Goal: Task Accomplishment & Management: Manage account settings

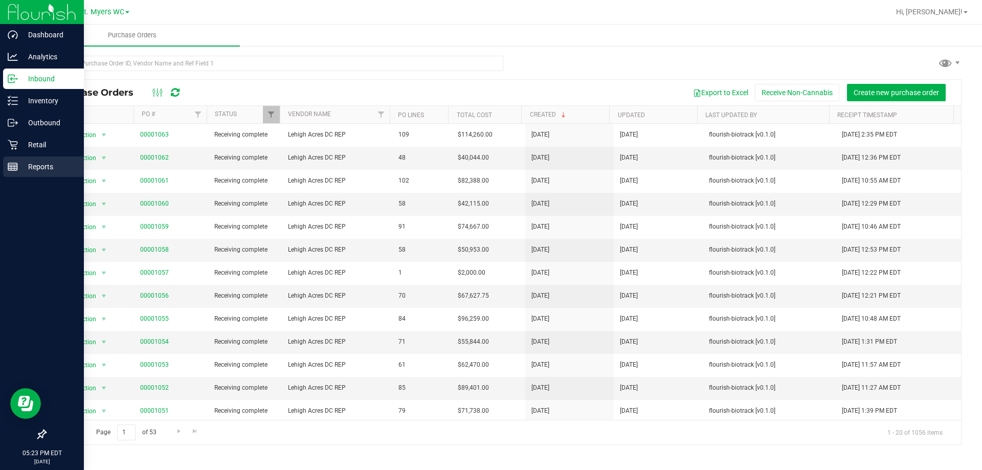
click at [41, 166] on p "Reports" at bounding box center [48, 167] width 61 height 12
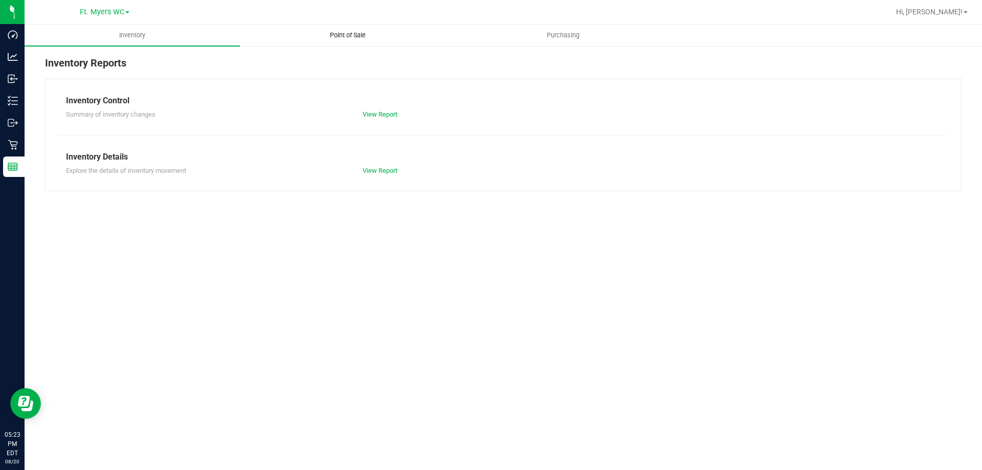
click at [369, 38] on span "Point of Sale" at bounding box center [347, 35] width 63 height 9
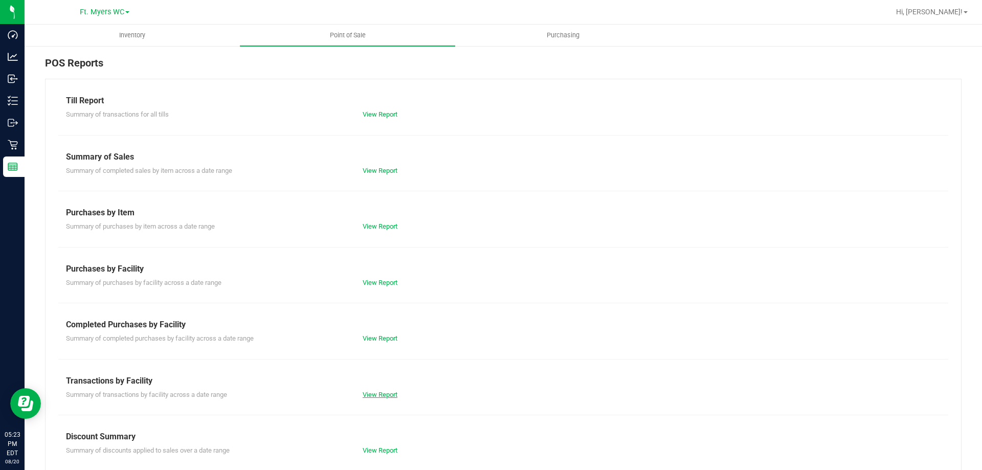
click at [376, 392] on link "View Report" at bounding box center [380, 395] width 35 height 8
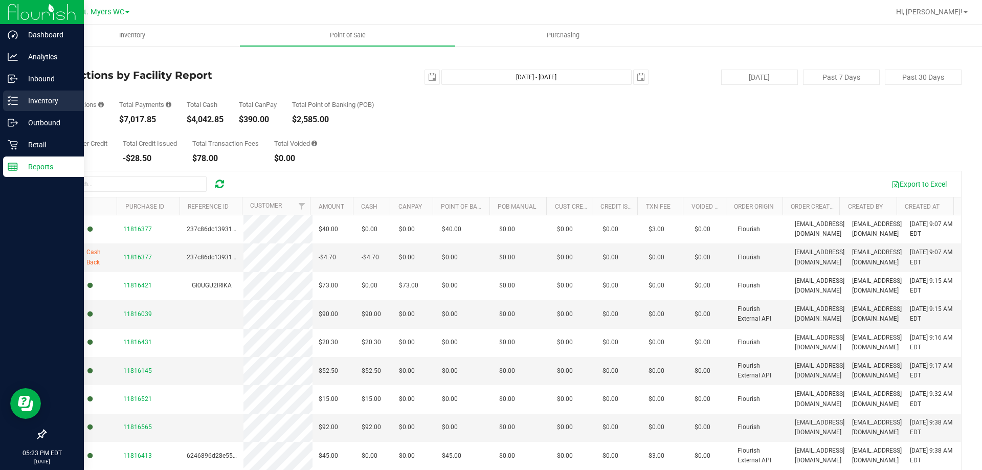
click at [65, 94] on div "Inventory" at bounding box center [43, 101] width 81 height 20
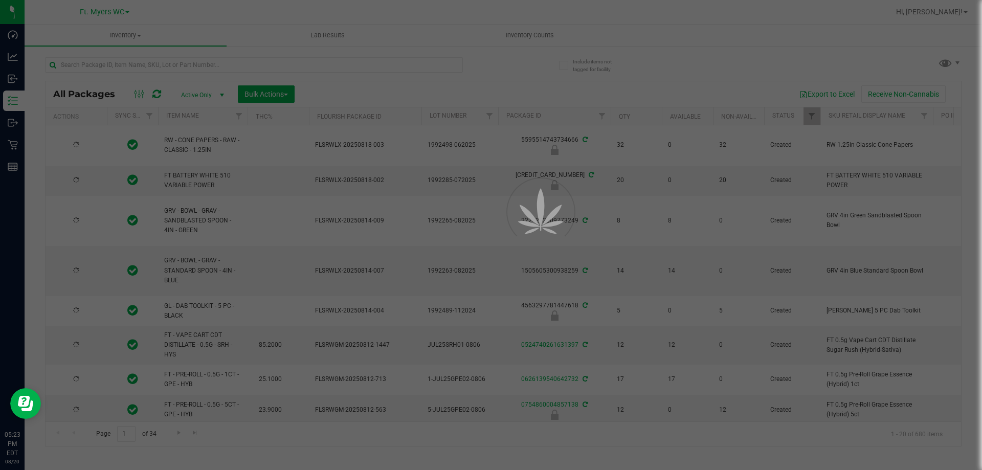
drag, startPoint x: 65, startPoint y: 94, endPoint x: 532, endPoint y: 74, distance: 467.3
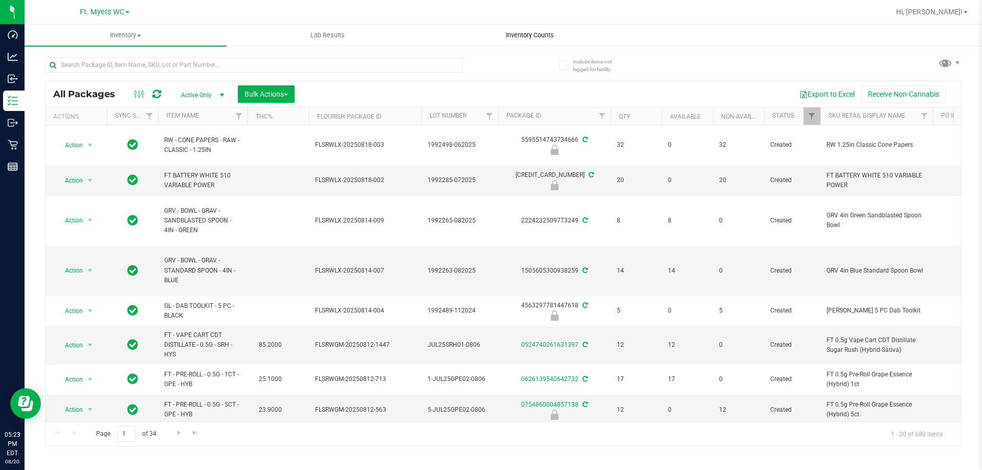
click at [549, 36] on span "Inventory Counts" at bounding box center [530, 35] width 76 height 9
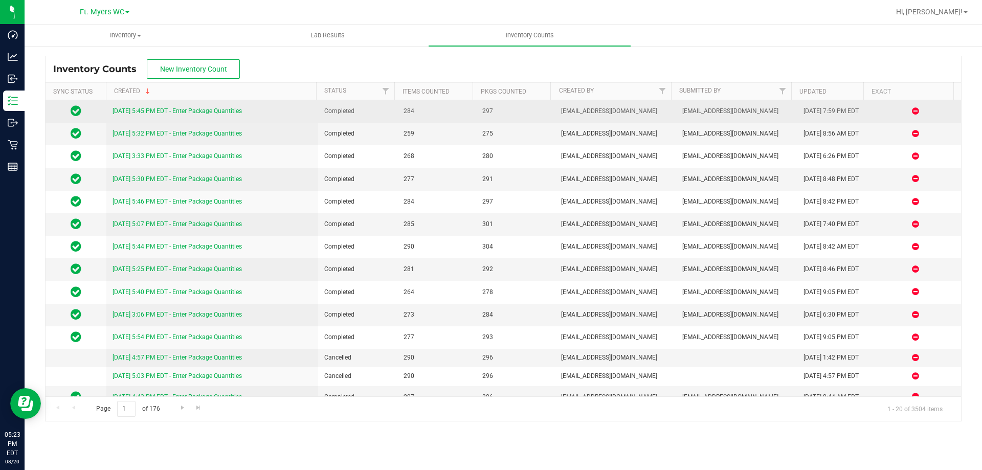
click at [140, 114] on link "[DATE] 5:45 PM EDT - Enter Package Quantities" at bounding box center [177, 110] width 129 height 7
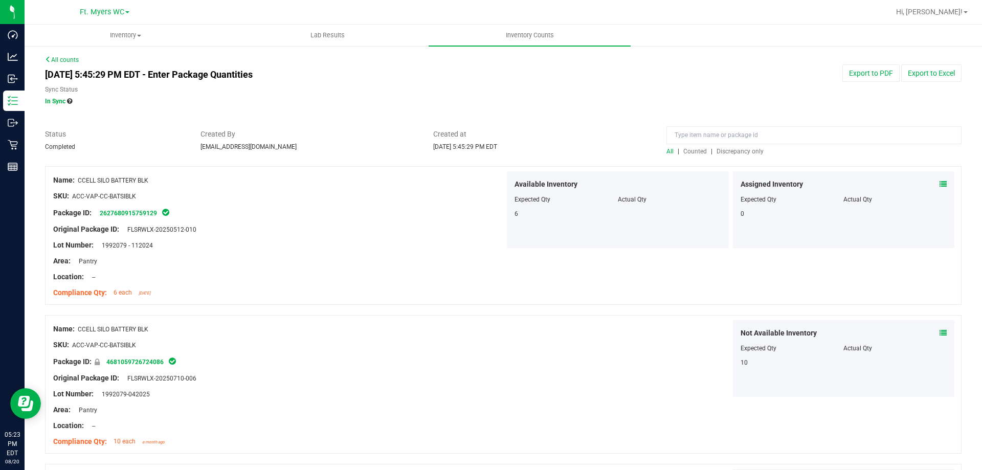
click at [740, 154] on span "Discrepancy only" at bounding box center [739, 151] width 47 height 7
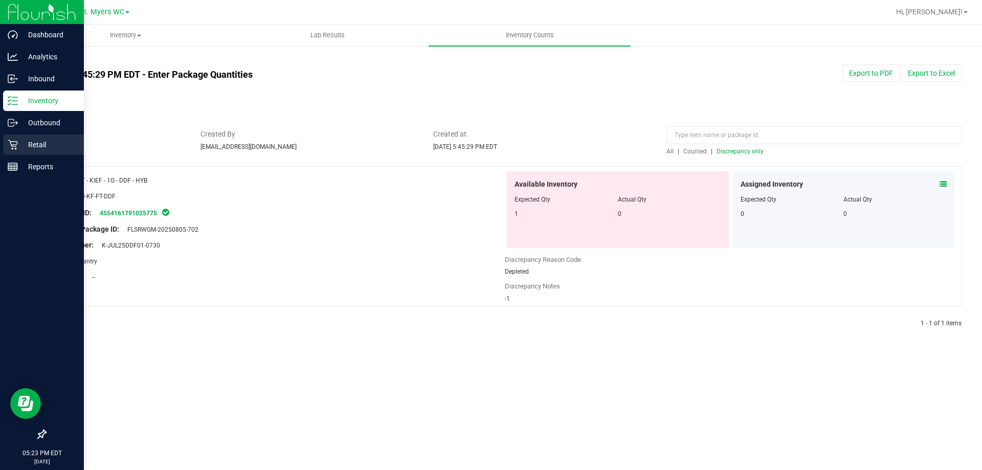
click at [39, 141] on p "Retail" at bounding box center [48, 145] width 61 height 12
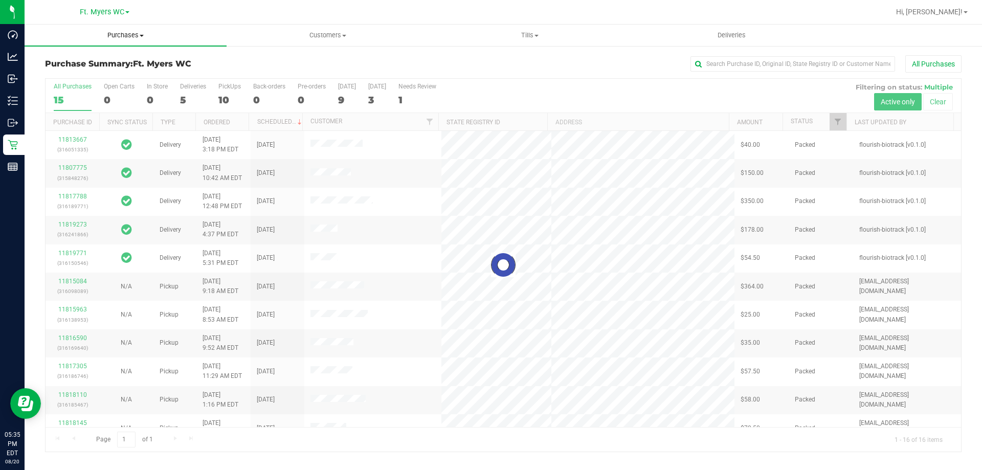
click at [160, 30] on uib-tab-heading "Purchases Summary of purchases Fulfillment All purchases" at bounding box center [126, 35] width 202 height 21
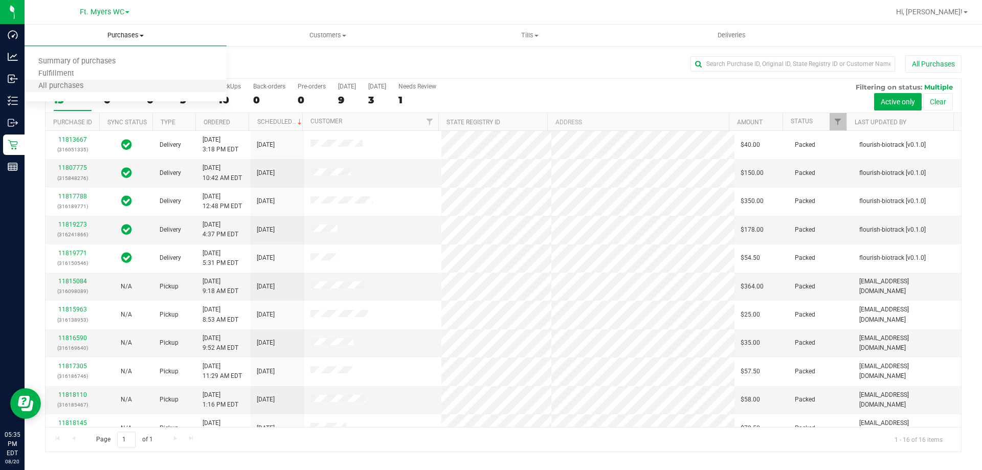
click at [128, 83] on li "All purchases" at bounding box center [126, 86] width 202 height 12
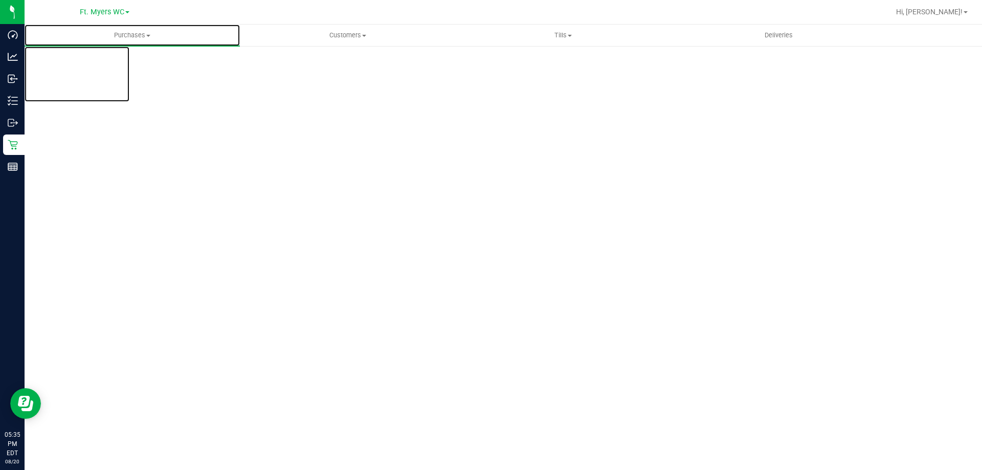
click at [173, 34] on span "Purchases" at bounding box center [132, 35] width 215 height 9
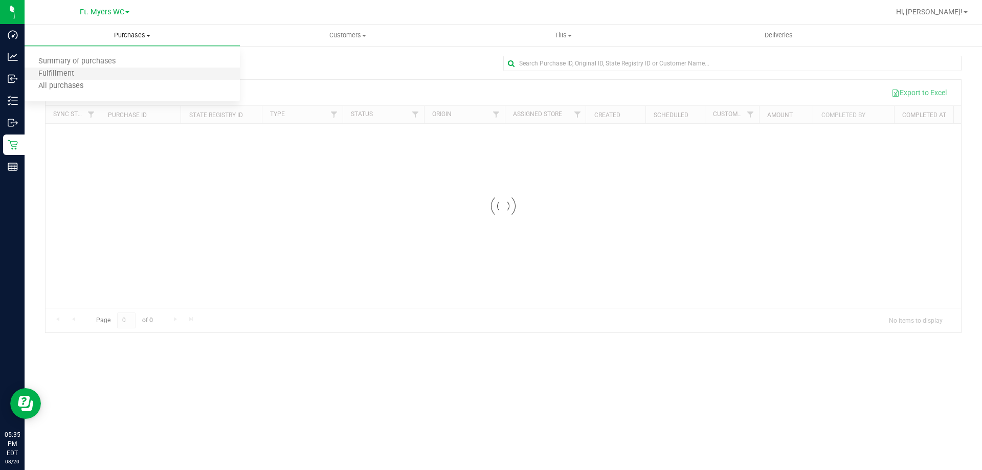
click at [147, 71] on li "Fulfillment" at bounding box center [132, 74] width 215 height 12
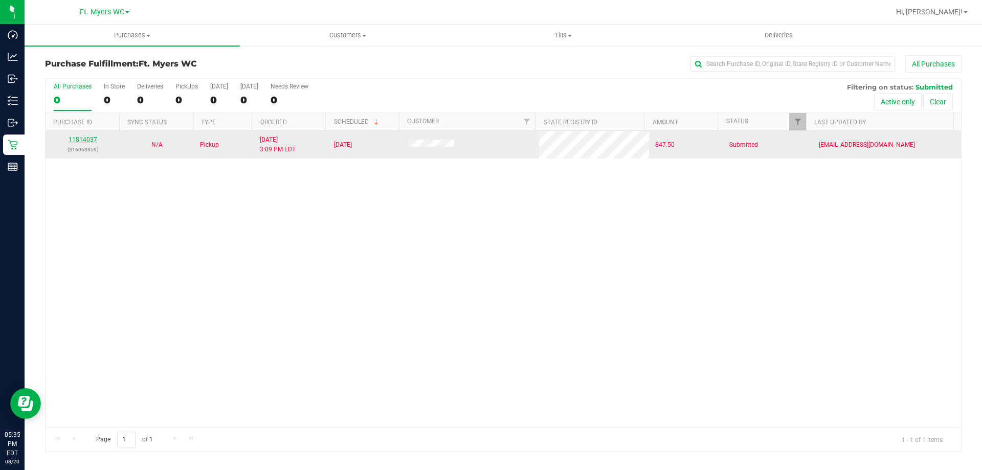
click at [88, 143] on link "11814037" at bounding box center [83, 139] width 29 height 7
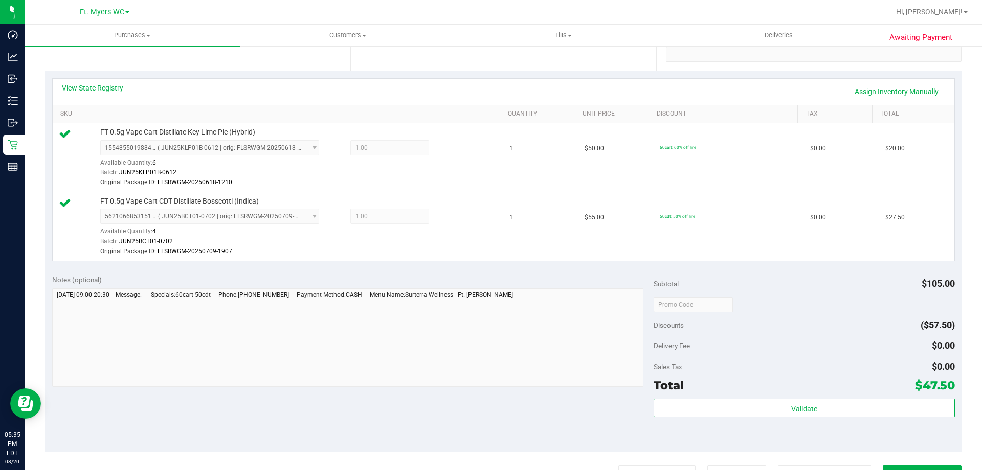
scroll to position [102, 0]
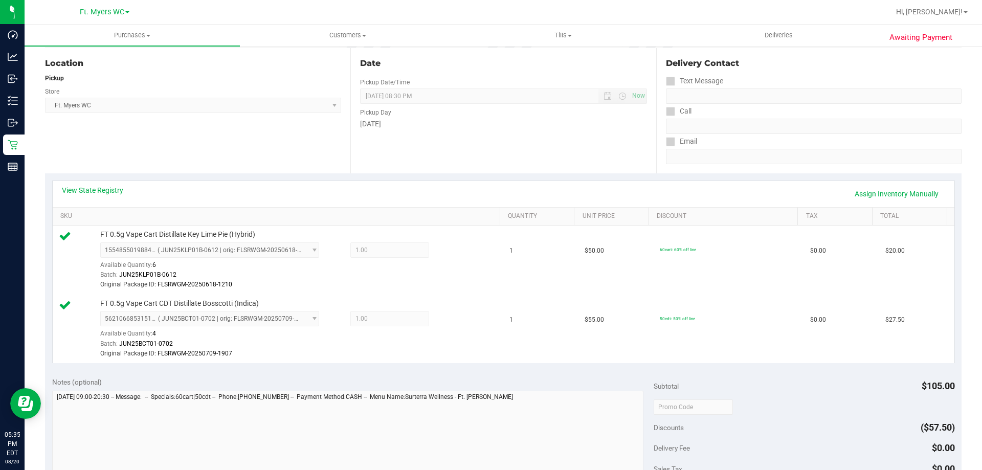
click at [107, 183] on div "View State Registry Assign Inventory Manually" at bounding box center [504, 194] width 902 height 26
click at [110, 190] on link "View State Registry" at bounding box center [92, 190] width 61 height 10
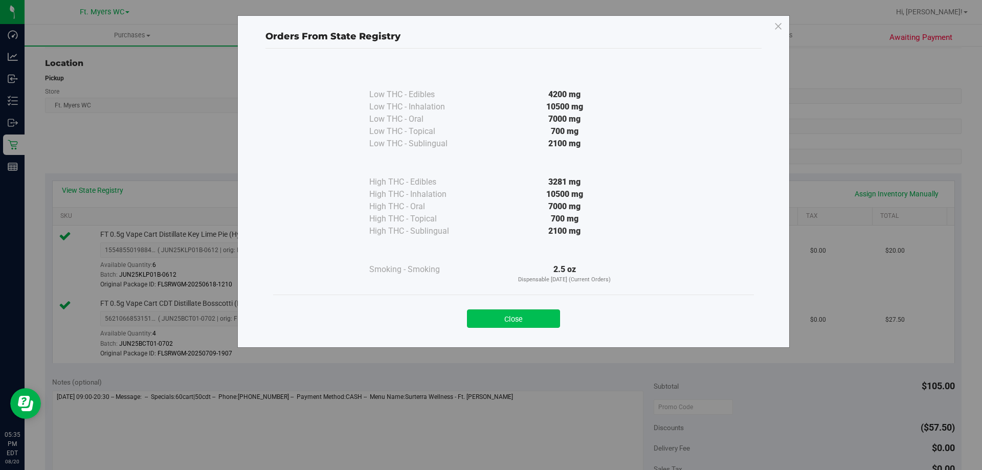
click at [514, 324] on button "Close" at bounding box center [513, 318] width 93 height 18
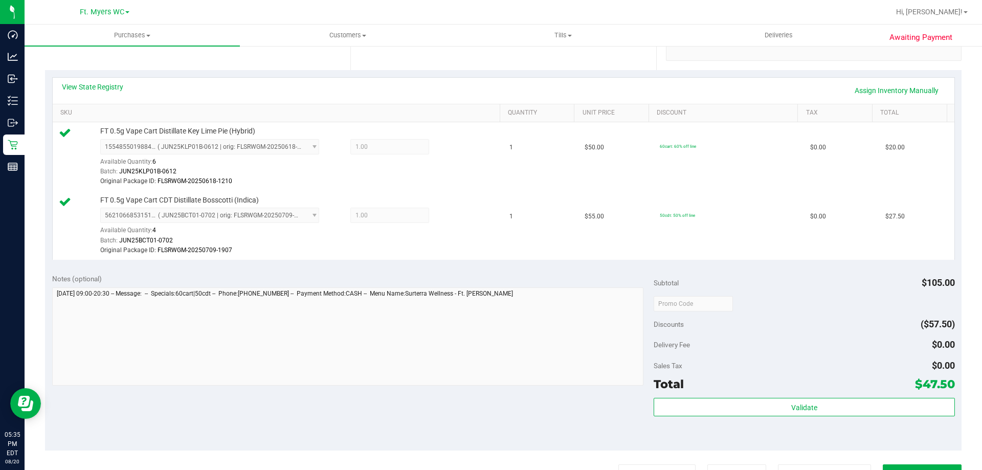
scroll to position [307, 0]
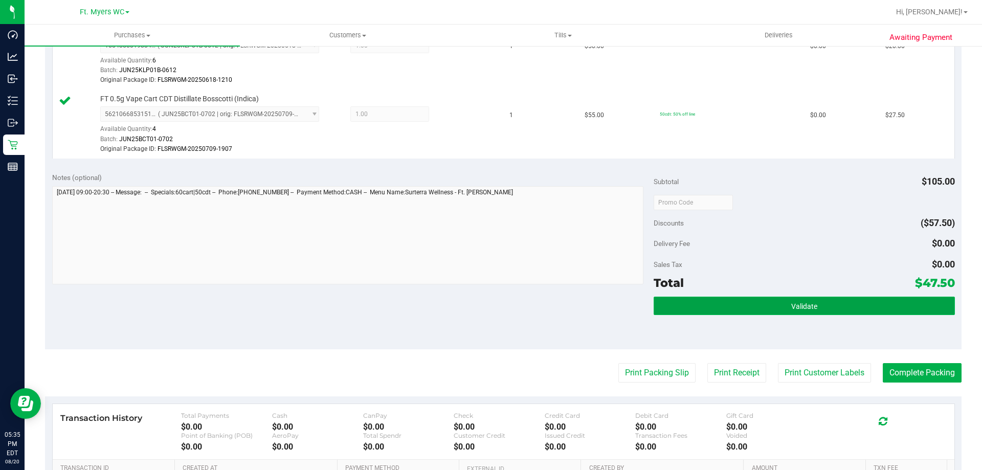
click at [697, 305] on button "Validate" at bounding box center [804, 306] width 301 height 18
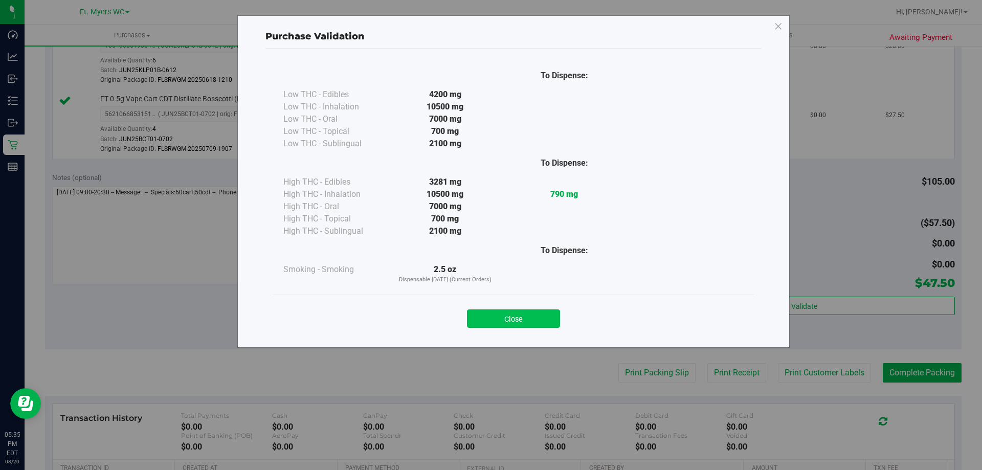
click at [525, 321] on button "Close" at bounding box center [513, 318] width 93 height 18
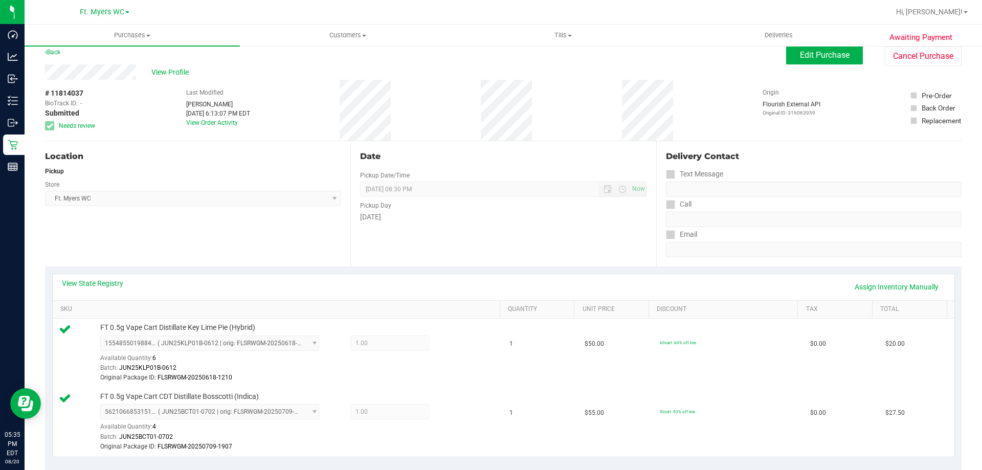
scroll to position [0, 0]
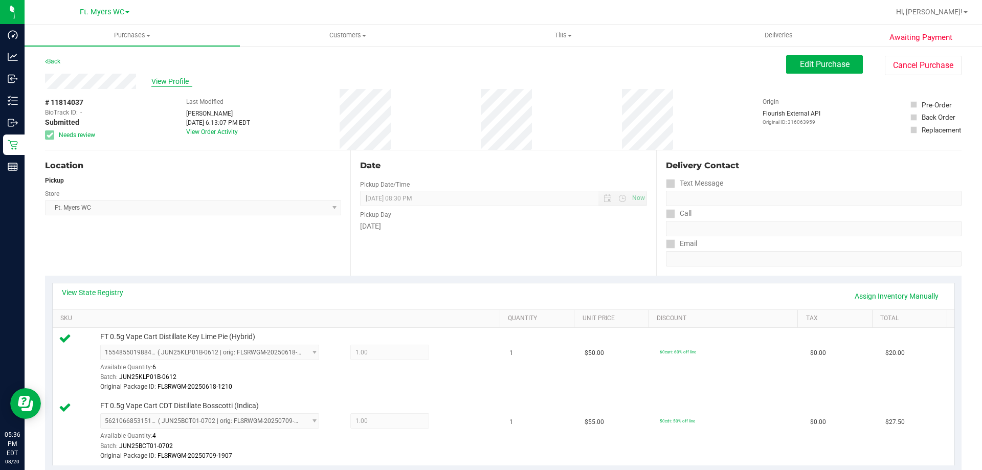
click at [175, 79] on span "View Profile" at bounding box center [171, 81] width 41 height 11
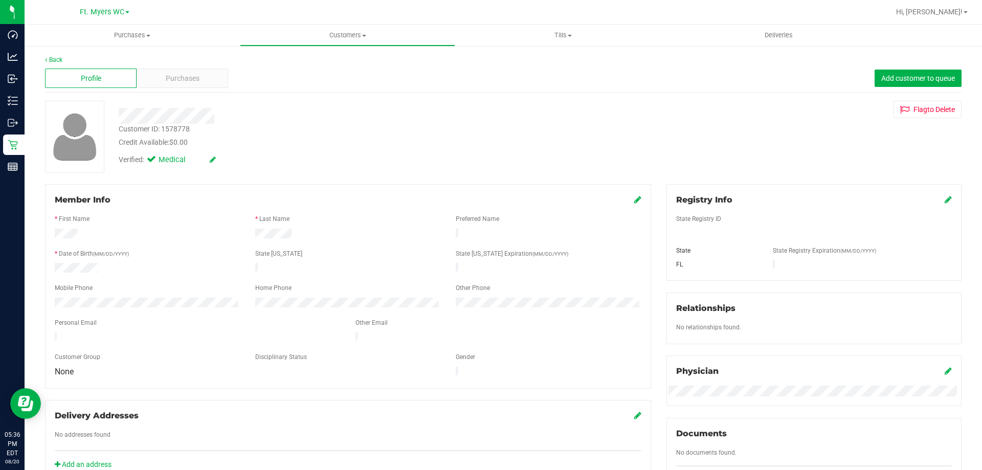
click at [175, 79] on span "Purchases" at bounding box center [183, 78] width 34 height 11
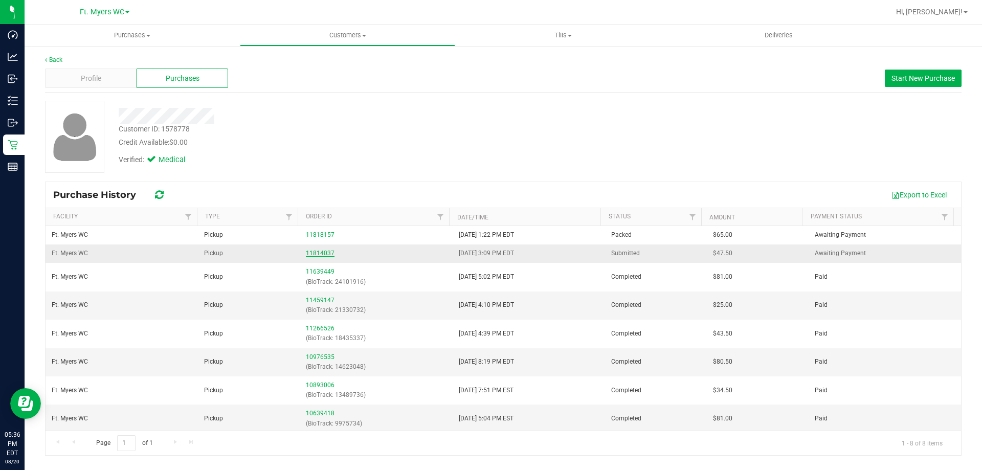
click at [322, 252] on link "11814037" at bounding box center [320, 253] width 29 height 7
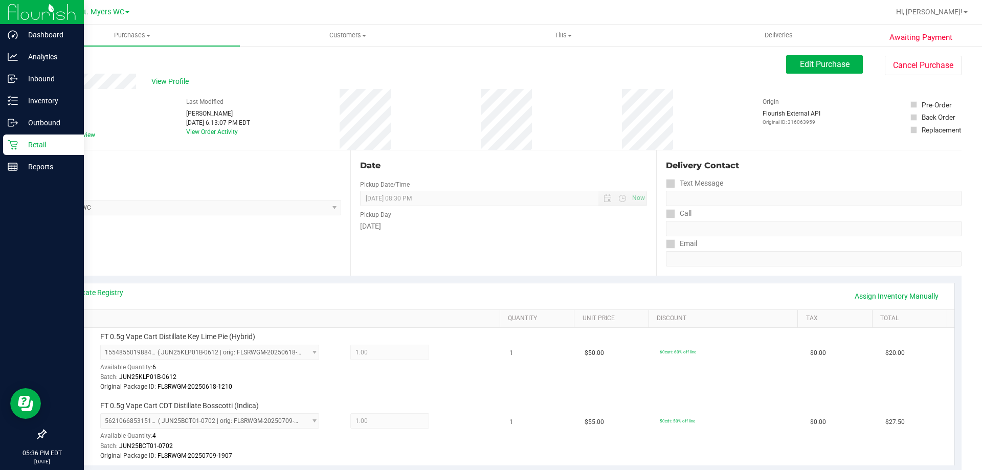
click at [3, 142] on div "Retail" at bounding box center [43, 145] width 81 height 20
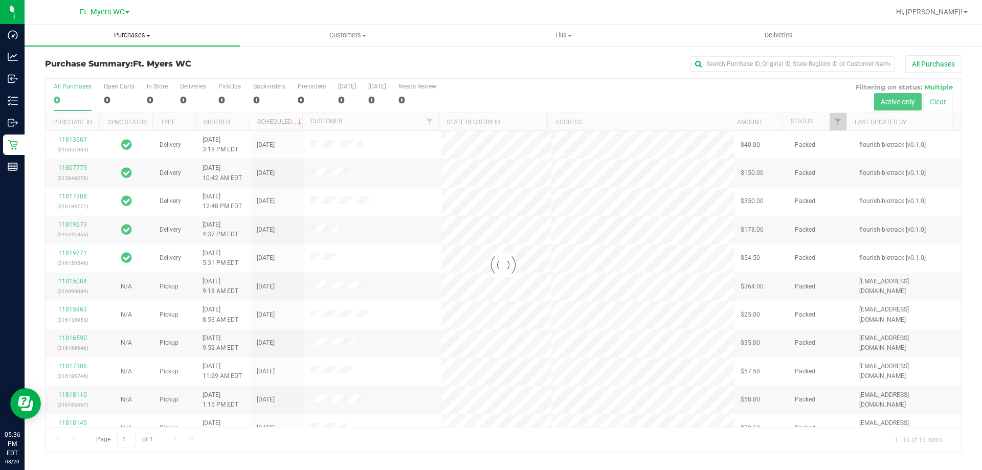
click at [156, 37] on span "Purchases" at bounding box center [132, 35] width 215 height 9
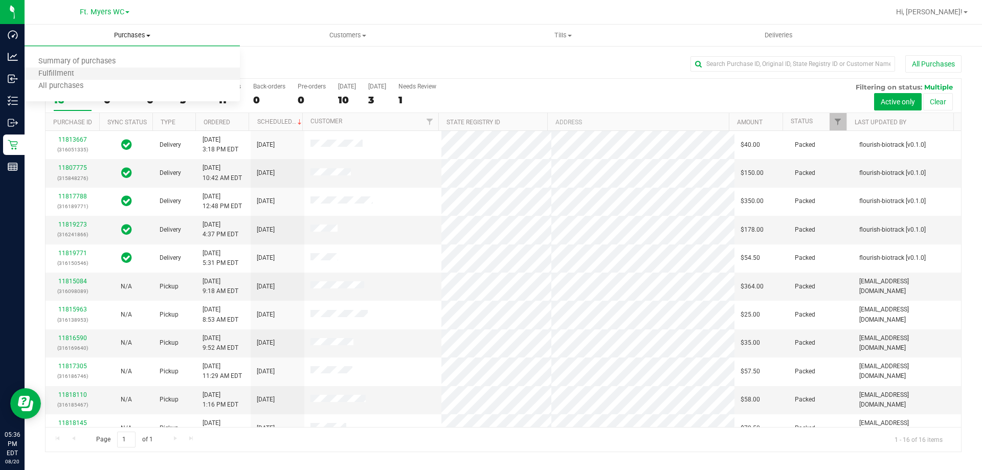
click at [132, 74] on li "Fulfillment" at bounding box center [132, 74] width 215 height 12
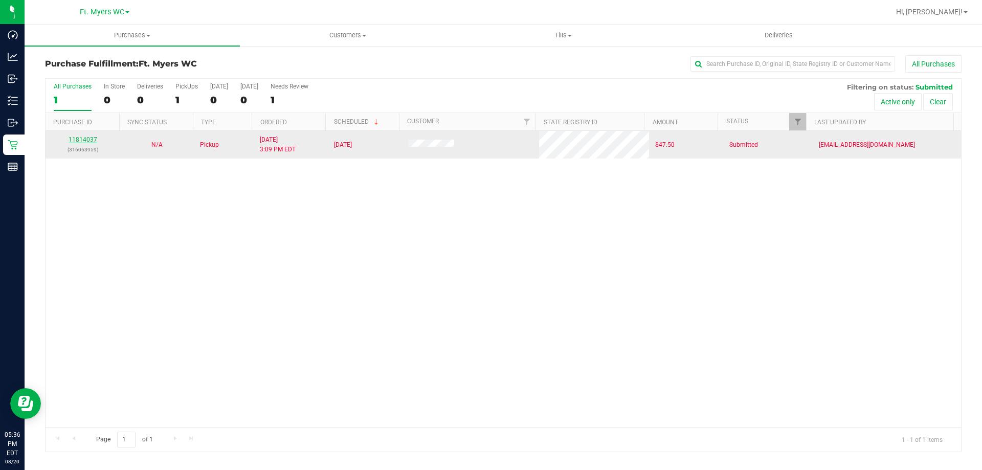
click at [83, 139] on link "11814037" at bounding box center [83, 139] width 29 height 7
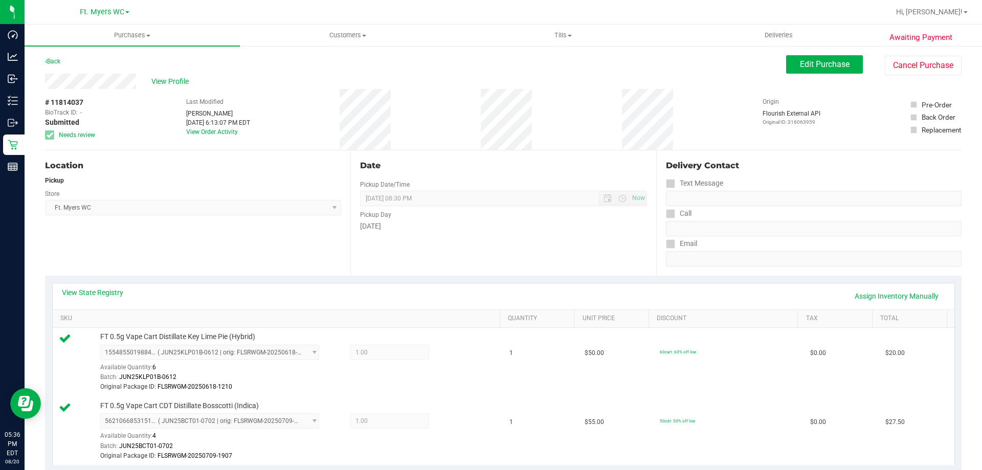
click at [181, 75] on div "View Profile" at bounding box center [415, 81] width 741 height 15
click at [182, 80] on span "View Profile" at bounding box center [171, 81] width 41 height 11
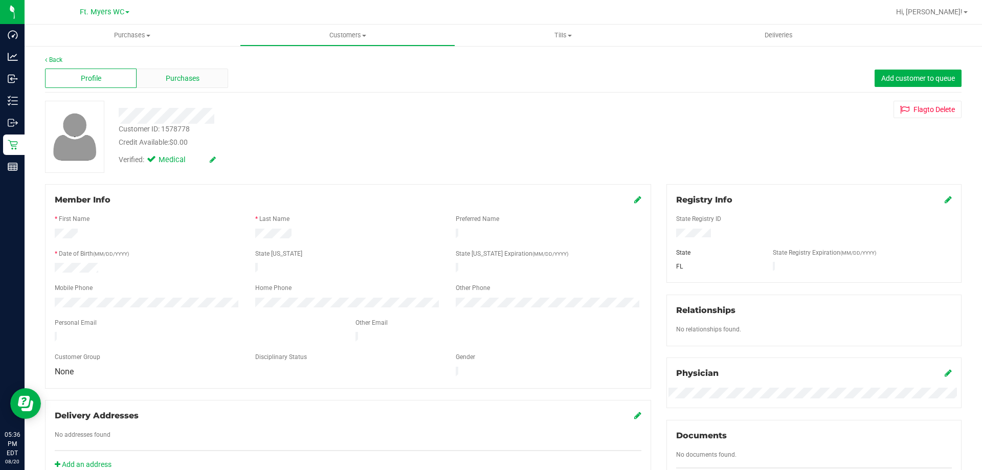
click at [192, 78] on span "Purchases" at bounding box center [183, 78] width 34 height 11
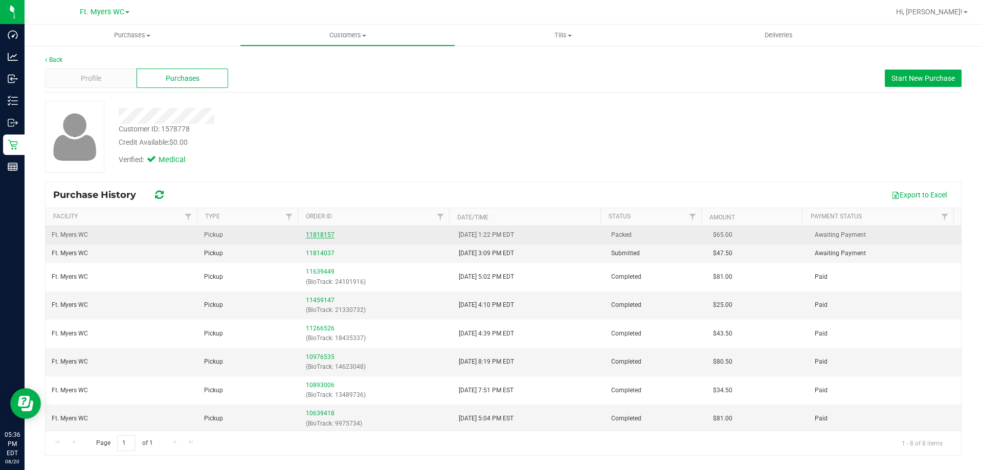
click at [316, 235] on link "11818157" at bounding box center [320, 234] width 29 height 7
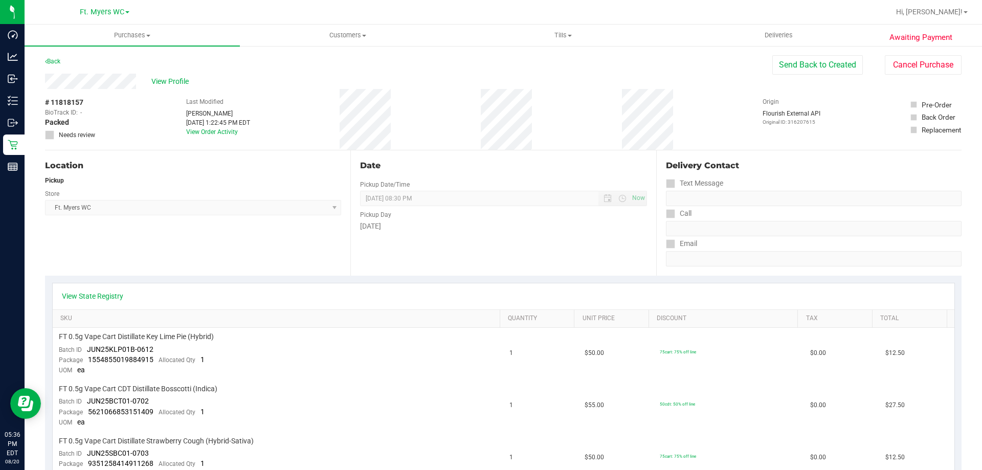
drag, startPoint x: 207, startPoint y: 89, endPoint x: 194, endPoint y: 85, distance: 13.3
click at [194, 85] on div "View Profile # 11818157 BioTrack ID: - Packed Needs review Last Modified [PERSO…" at bounding box center [503, 112] width 916 height 77
click at [167, 86] on span "View Profile" at bounding box center [171, 81] width 41 height 11
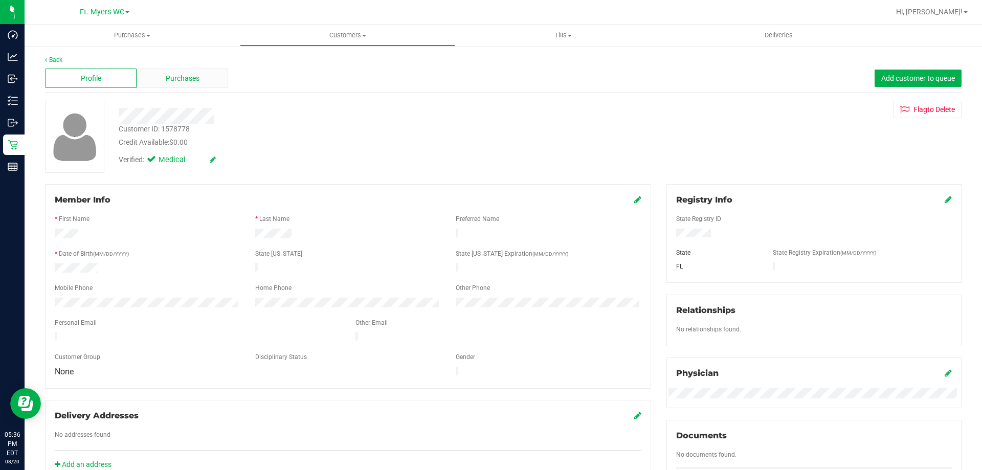
click at [166, 74] on span "Purchases" at bounding box center [183, 78] width 34 height 11
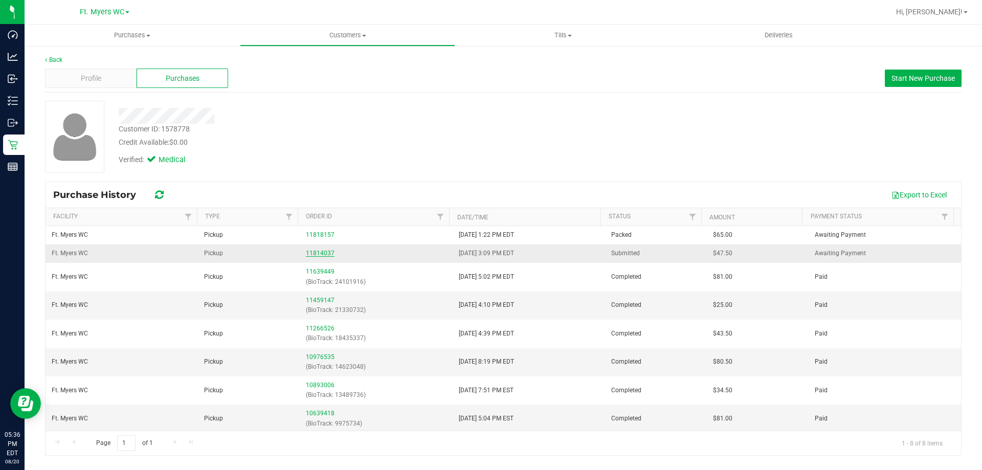
click at [321, 254] on link "11814037" at bounding box center [320, 253] width 29 height 7
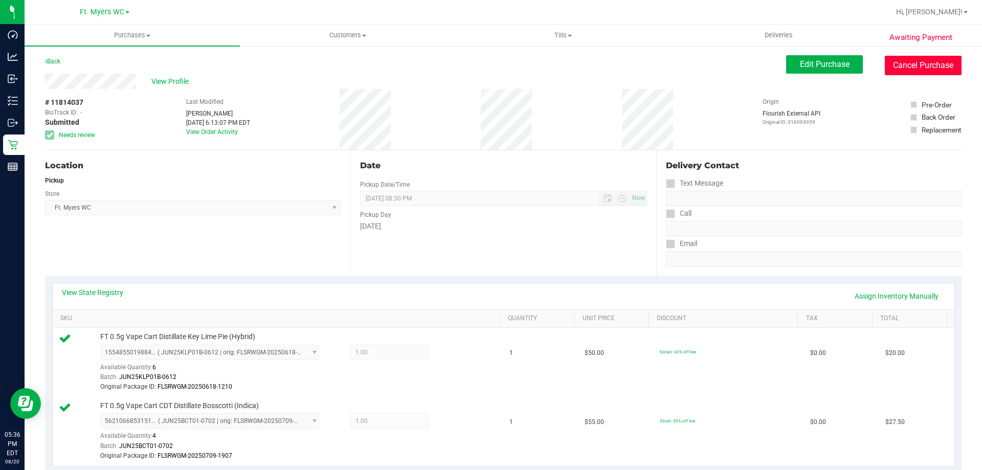
click at [914, 72] on button "Cancel Purchase" at bounding box center [923, 65] width 77 height 19
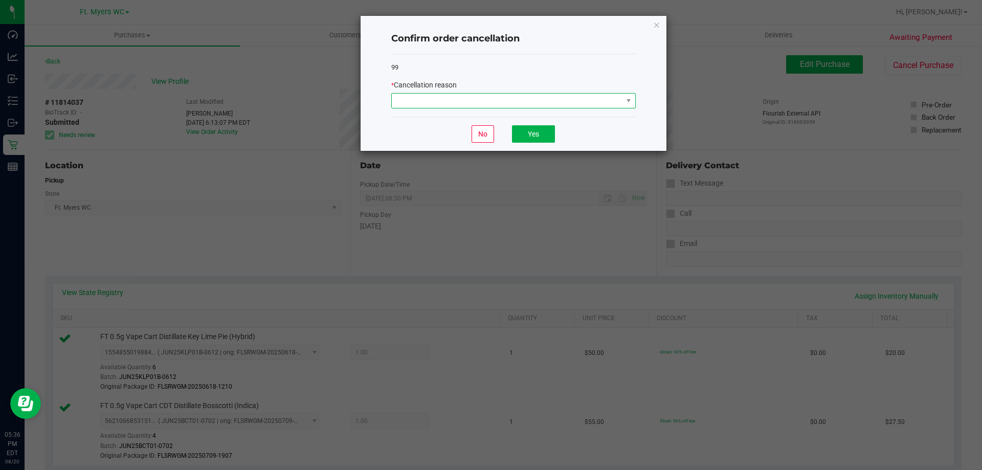
click at [542, 94] on span at bounding box center [507, 101] width 231 height 14
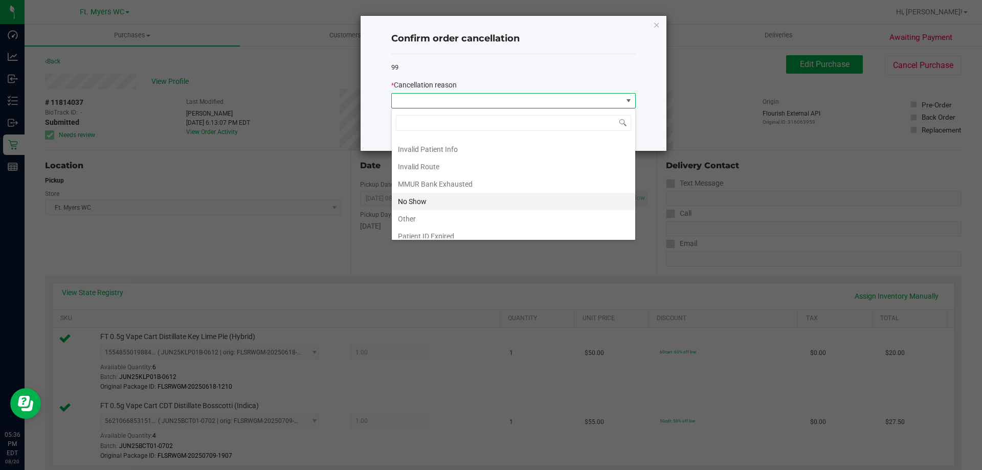
scroll to position [54, 0]
click at [504, 197] on li "Other" at bounding box center [513, 194] width 243 height 17
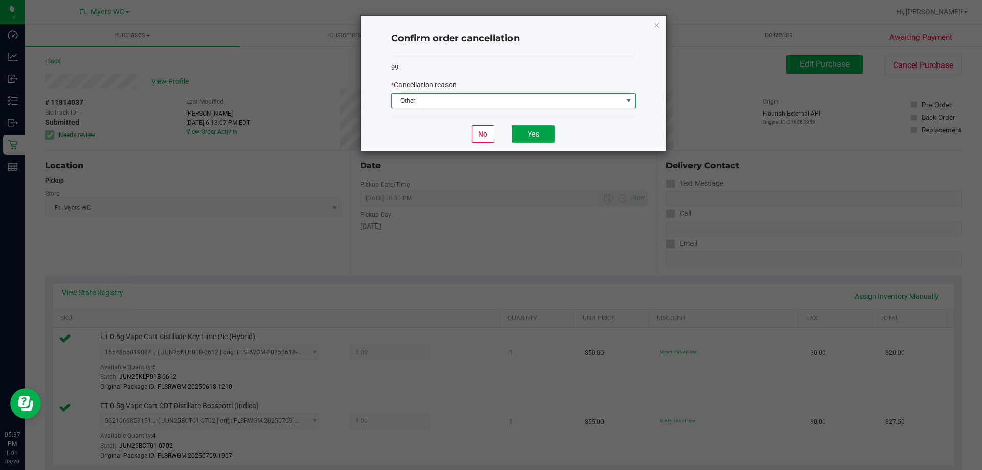
click at [523, 136] on button "Yes" at bounding box center [533, 133] width 43 height 17
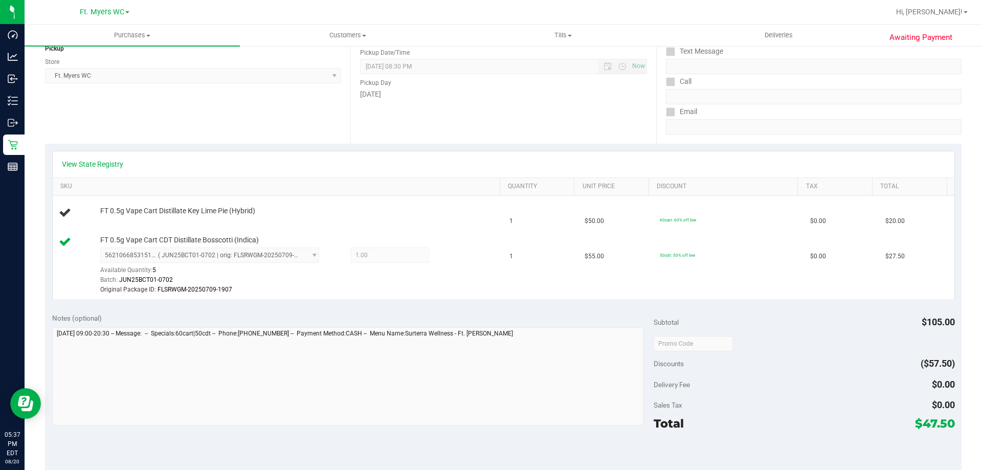
scroll to position [153, 0]
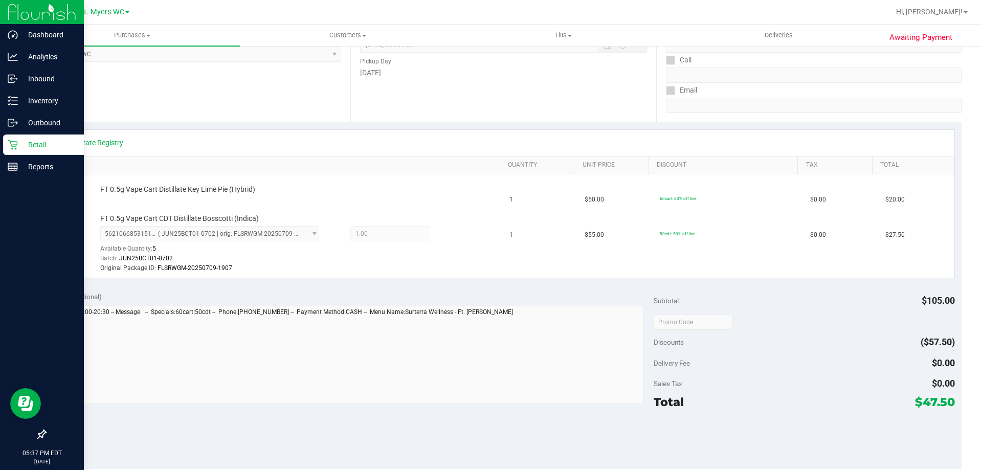
click at [10, 141] on icon at bounding box center [13, 145] width 10 height 10
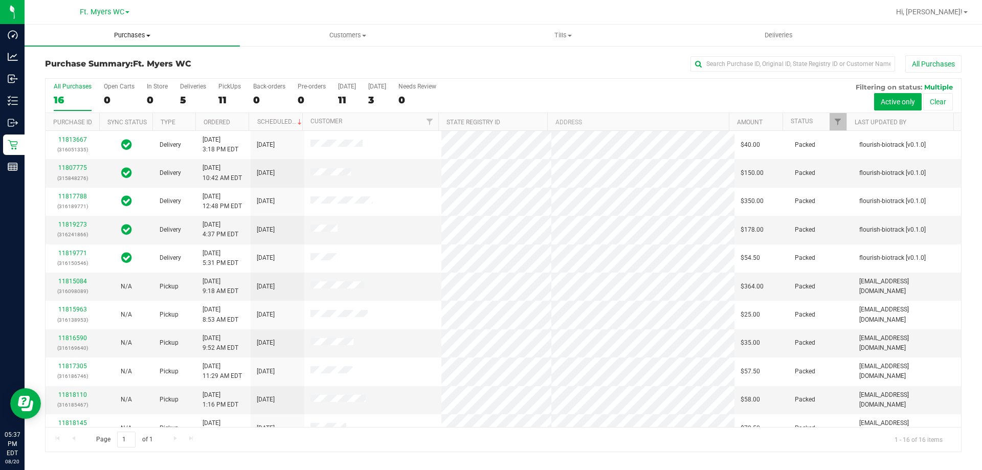
click at [141, 45] on uib-tab-heading "Purchases Summary of purchases Fulfillment All purchases" at bounding box center [132, 35] width 215 height 21
click at [117, 73] on li "Fulfillment" at bounding box center [132, 74] width 215 height 12
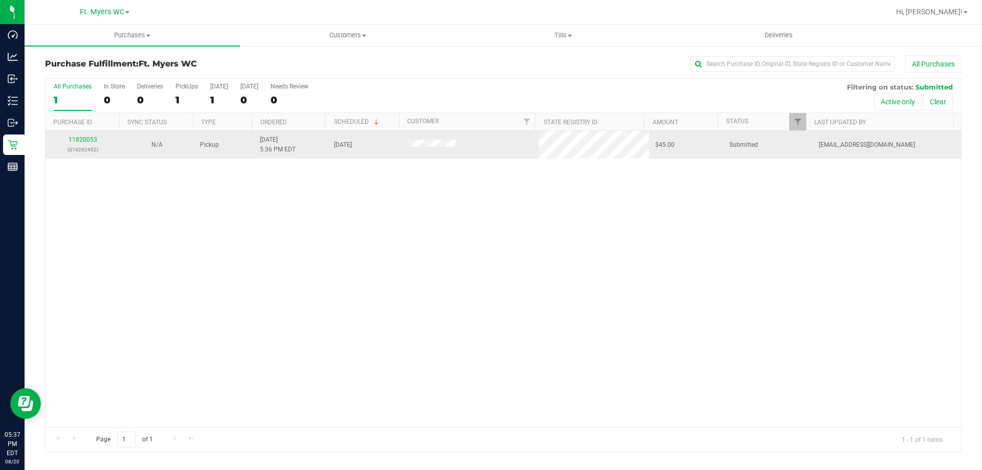
click at [70, 131] on td "11820053 (316262452)" at bounding box center [83, 145] width 74 height 28
click at [82, 140] on link "11820053" at bounding box center [83, 139] width 29 height 7
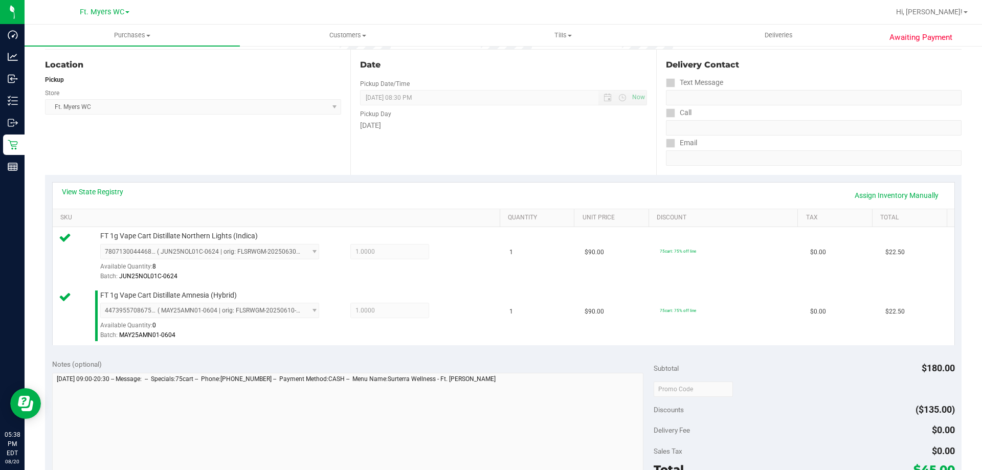
scroll to position [256, 0]
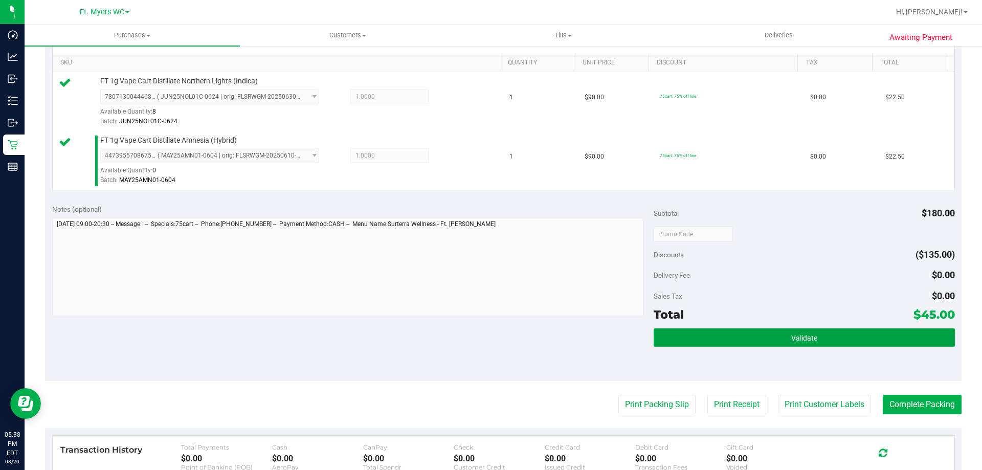
click at [769, 332] on button "Validate" at bounding box center [804, 337] width 301 height 18
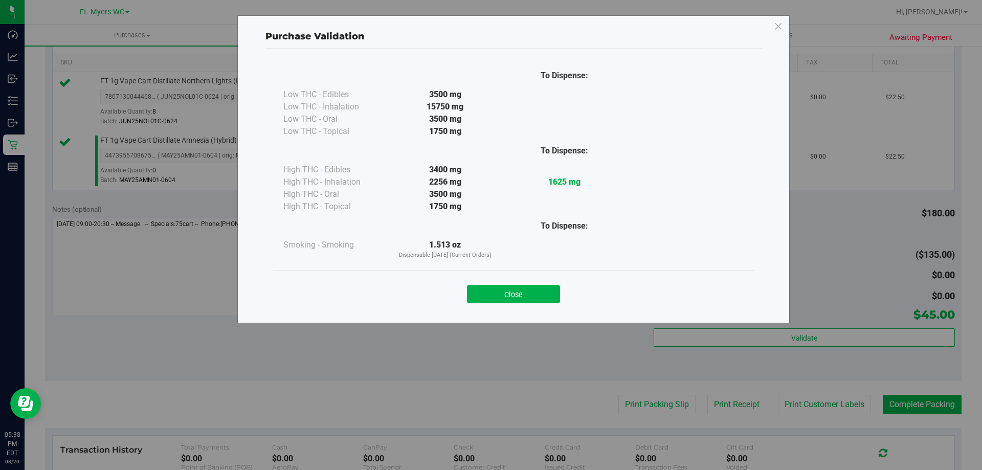
click at [531, 283] on div "Close" at bounding box center [513, 291] width 465 height 26
click at [534, 296] on button "Close" at bounding box center [513, 294] width 93 height 18
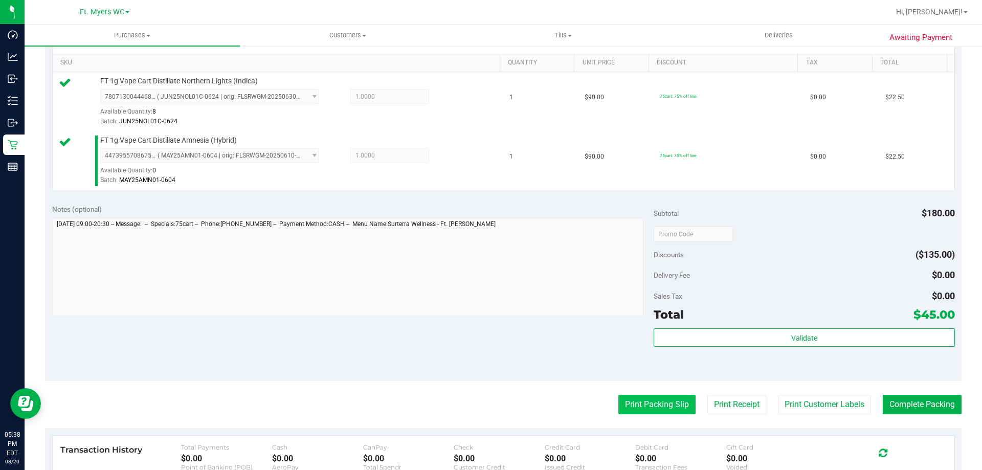
click at [656, 402] on button "Print Packing Slip" at bounding box center [656, 404] width 77 height 19
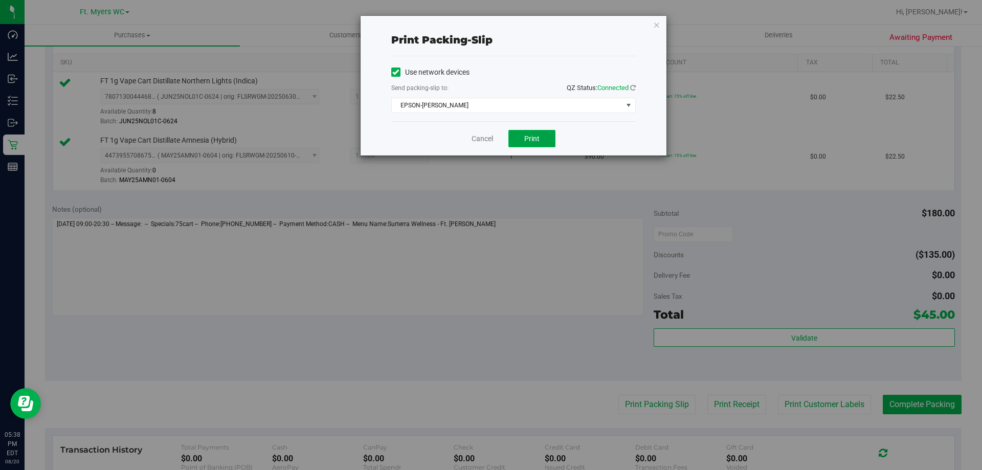
click at [537, 139] on span "Print" at bounding box center [531, 139] width 15 height 8
click at [487, 139] on link "Cancel" at bounding box center [482, 138] width 21 height 11
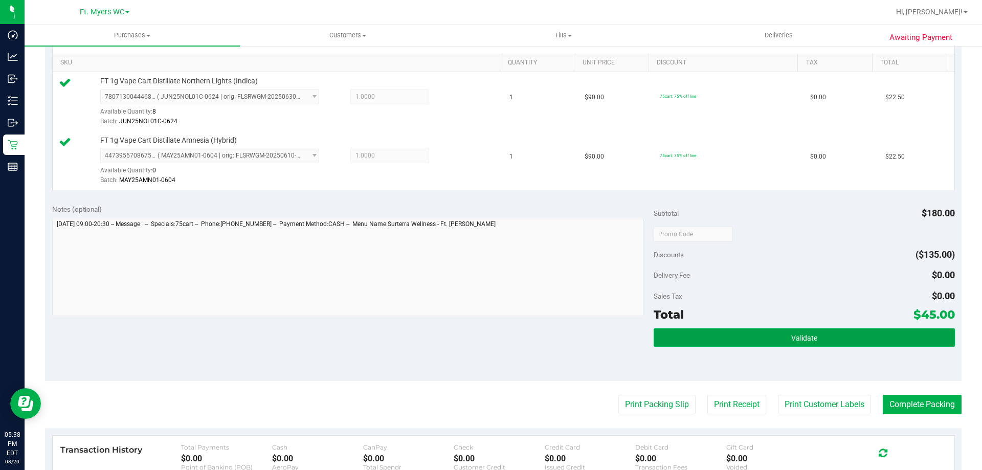
drag, startPoint x: 771, startPoint y: 328, endPoint x: 876, endPoint y: 365, distance: 110.5
click at [777, 333] on button "Validate" at bounding box center [804, 337] width 301 height 18
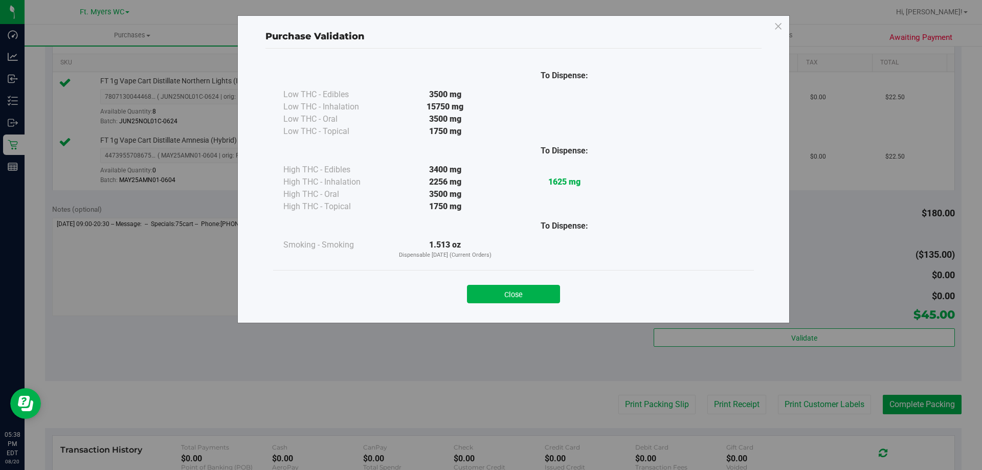
click at [918, 407] on div "Purchase Validation To Dispense: Low THC - Edibles 3500 mg" at bounding box center [495, 235] width 990 height 470
click at [534, 296] on button "Close" at bounding box center [513, 294] width 93 height 18
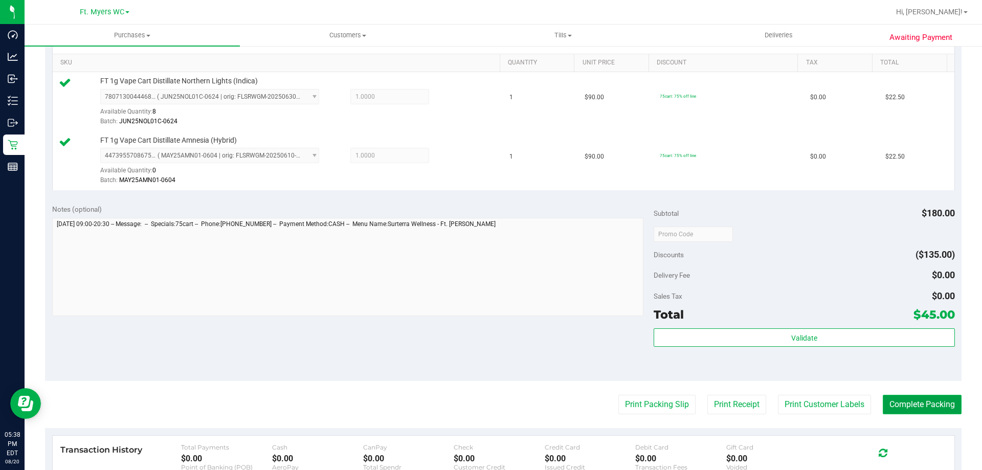
click at [914, 403] on button "Complete Packing" at bounding box center [922, 404] width 79 height 19
